Goal: Task Accomplishment & Management: Complete application form

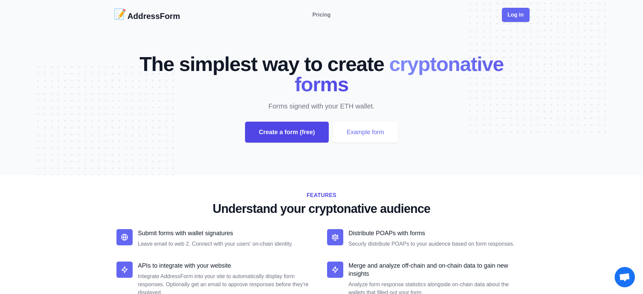
click at [287, 132] on div "Create a form (free)" at bounding box center [287, 131] width 84 height 21
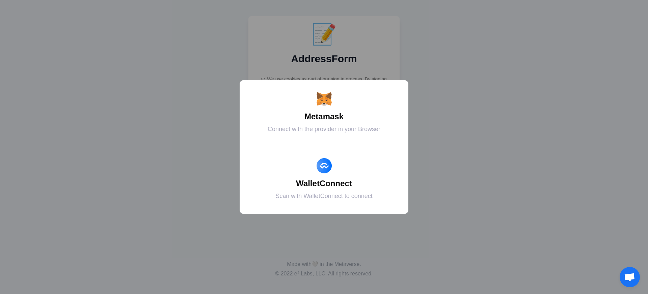
click at [324, 116] on div "Metamask" at bounding box center [324, 116] width 152 height 12
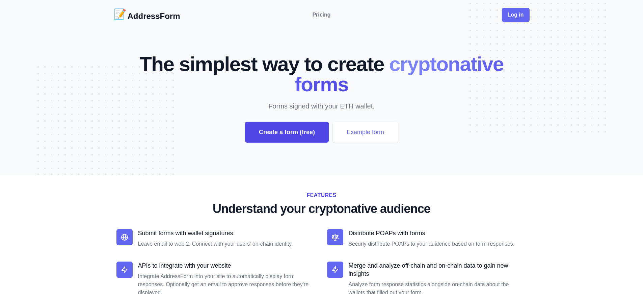
click at [287, 132] on div "Create a form (free)" at bounding box center [287, 131] width 84 height 21
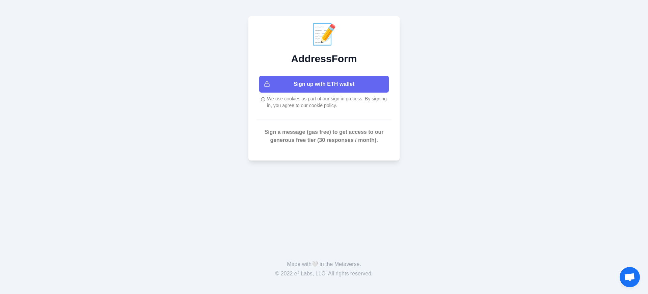
click at [324, 84] on button "Sign up with ETH wallet" at bounding box center [324, 84] width 130 height 17
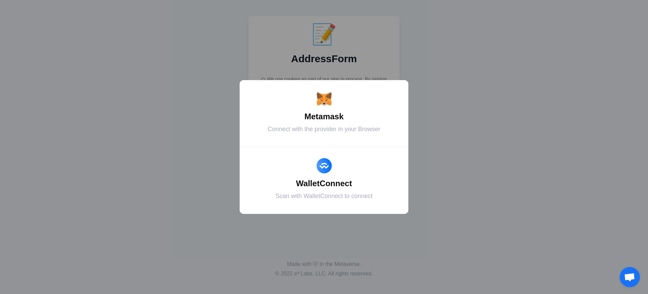
click at [324, 116] on div "Metamask" at bounding box center [324, 116] width 152 height 12
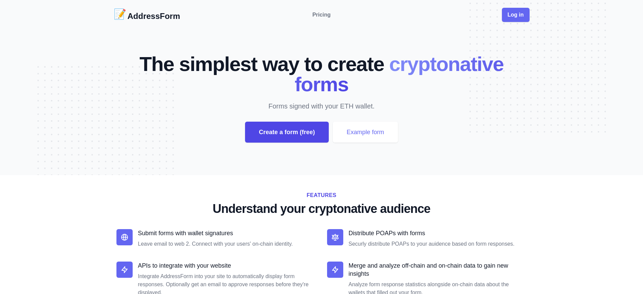
click at [287, 132] on div "Create a form (free)" at bounding box center [287, 131] width 84 height 21
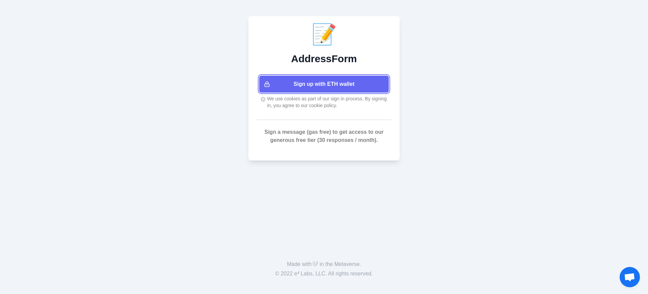
click at [324, 84] on button "Sign up with ETH wallet" at bounding box center [324, 84] width 130 height 17
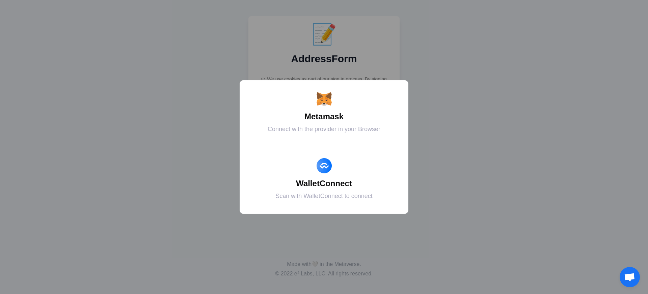
click at [324, 116] on div "Metamask" at bounding box center [324, 116] width 152 height 12
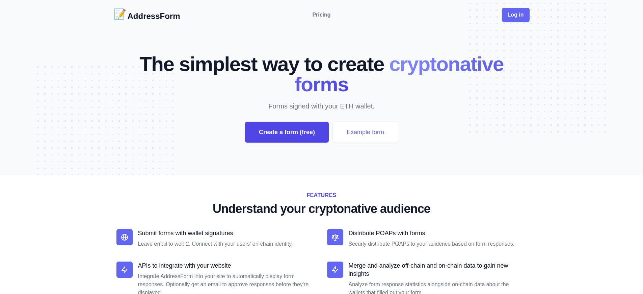
click at [287, 132] on div "Create a form (free)" at bounding box center [287, 131] width 84 height 21
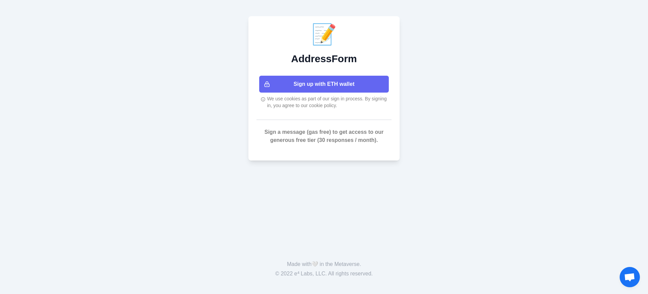
click at [324, 84] on button "Sign up with ETH wallet" at bounding box center [324, 84] width 130 height 17
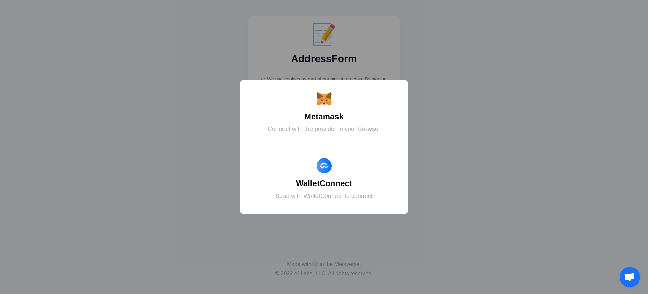
click at [324, 116] on div "Metamask" at bounding box center [324, 116] width 152 height 12
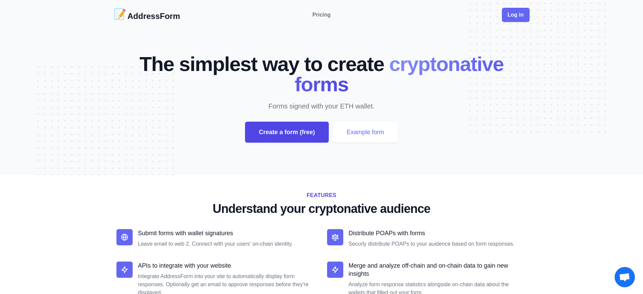
click at [287, 132] on div "Create a form (free)" at bounding box center [287, 131] width 84 height 21
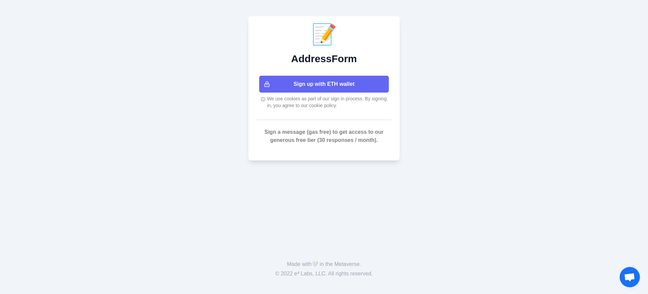
click at [324, 84] on button "Sign up with ETH wallet" at bounding box center [324, 84] width 130 height 17
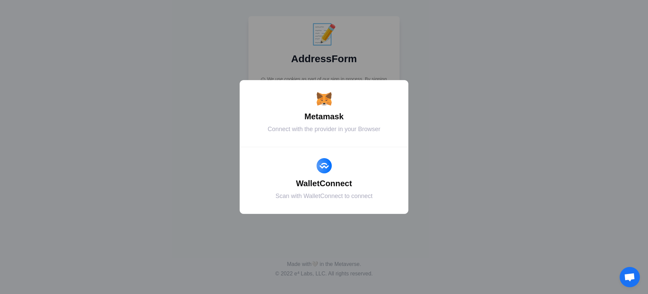
click at [324, 116] on div "Metamask" at bounding box center [324, 116] width 152 height 12
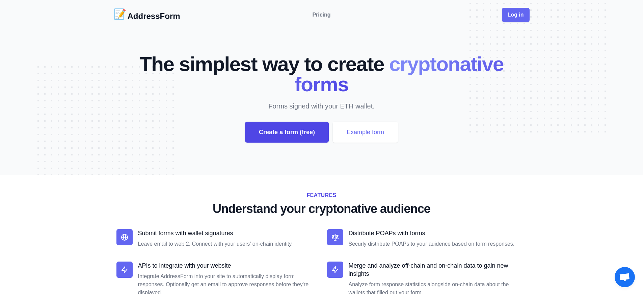
click at [287, 132] on div "Create a form (free)" at bounding box center [287, 131] width 84 height 21
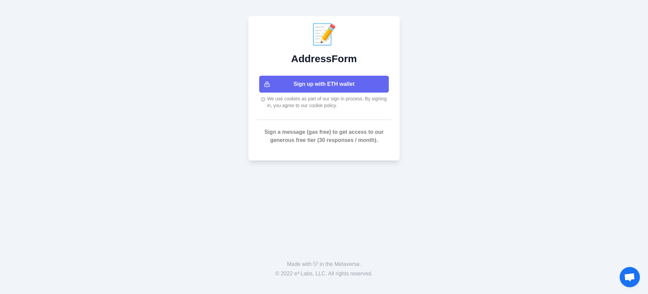
click at [324, 84] on button "Sign up with ETH wallet" at bounding box center [324, 84] width 130 height 17
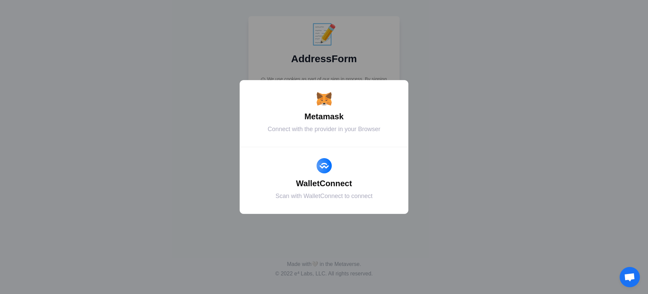
click at [324, 116] on div "Metamask" at bounding box center [324, 116] width 152 height 12
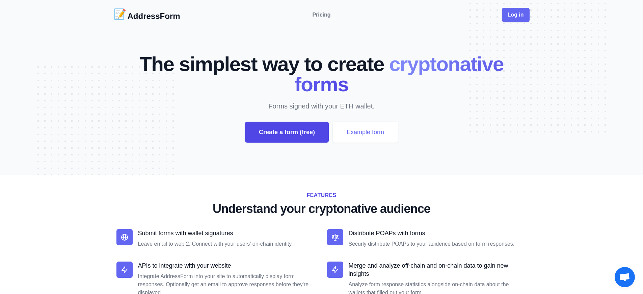
click at [287, 132] on div "Create a form (free)" at bounding box center [287, 131] width 84 height 21
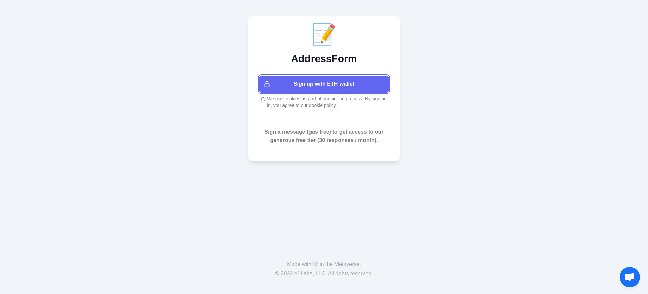
click at [324, 84] on button "Sign up with ETH wallet" at bounding box center [324, 84] width 130 height 17
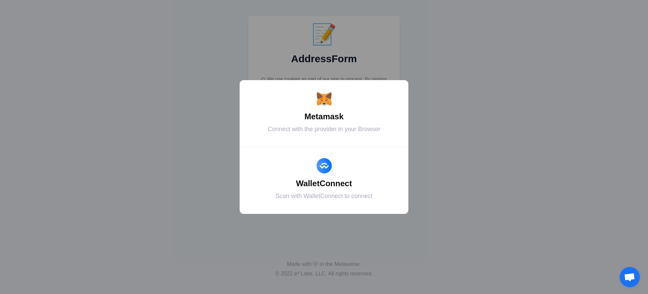
click at [324, 116] on div "Metamask" at bounding box center [324, 116] width 152 height 12
